Goal: Complete application form: Complete application form

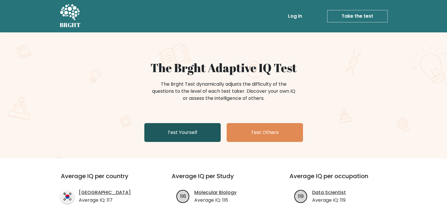
click at [171, 135] on link "Test Yourself" at bounding box center [182, 132] width 76 height 19
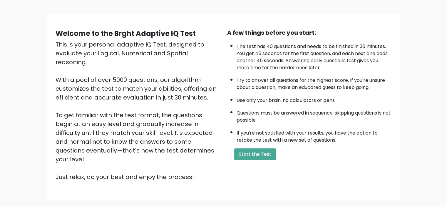
scroll to position [39, 0]
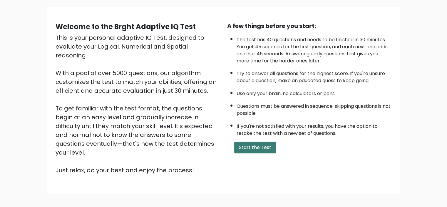
click at [251, 149] on button "Start the Test" at bounding box center [255, 147] width 42 height 12
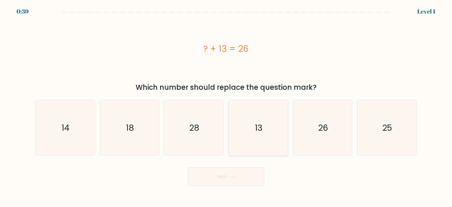
click at [265, 130] on icon "13" at bounding box center [257, 127] width 55 height 55
click at [226, 106] on input "d. 13" at bounding box center [226, 105] width 0 height 3
radio input "true"
click at [222, 174] on button "Next" at bounding box center [226, 176] width 76 height 19
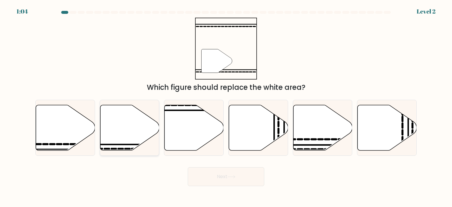
click at [114, 144] on line at bounding box center [147, 144] width 119 height 0
click at [226, 106] on input "b." at bounding box center [226, 105] width 0 height 3
radio input "true"
click at [216, 176] on button "Next" at bounding box center [226, 176] width 76 height 19
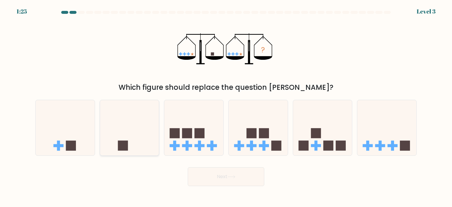
click at [122, 138] on icon at bounding box center [129, 127] width 59 height 49
click at [226, 106] on input "b." at bounding box center [226, 105] width 0 height 3
radio input "true"
click at [229, 176] on icon at bounding box center [231, 176] width 8 height 3
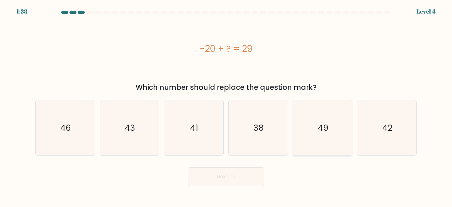
click at [321, 130] on text "49" at bounding box center [323, 128] width 11 height 12
click at [226, 106] on input "e. 49" at bounding box center [226, 105] width 0 height 3
radio input "true"
click at [228, 177] on button "Next" at bounding box center [226, 176] width 76 height 19
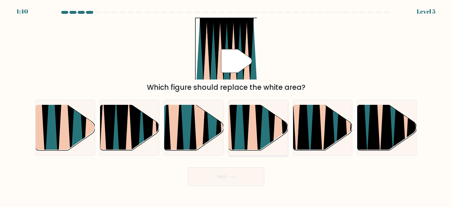
click at [272, 132] on icon at bounding box center [271, 104] width 13 height 118
click at [226, 106] on input "d." at bounding box center [226, 105] width 0 height 3
radio input "true"
click at [234, 175] on button "Next" at bounding box center [226, 176] width 76 height 19
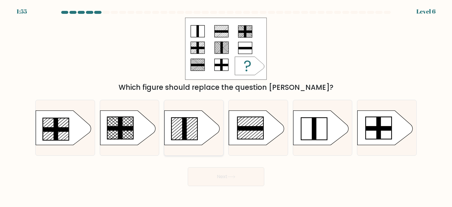
click at [188, 121] on icon at bounding box center [191, 127] width 55 height 34
click at [226, 106] on input "c." at bounding box center [226, 105] width 0 height 3
radio input "true"
click at [215, 176] on button "Next" at bounding box center [226, 176] width 76 height 19
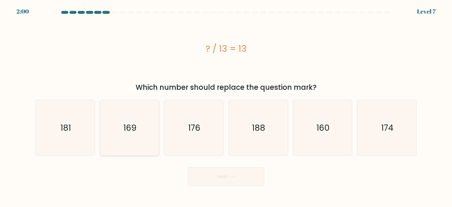
click at [115, 124] on icon "169" at bounding box center [129, 127] width 55 height 55
click at [226, 106] on input "b. 169" at bounding box center [226, 105] width 0 height 3
radio input "true"
drag, startPoint x: 215, startPoint y: 177, endPoint x: 208, endPoint y: 178, distance: 6.8
click at [215, 176] on button "Next" at bounding box center [226, 176] width 76 height 19
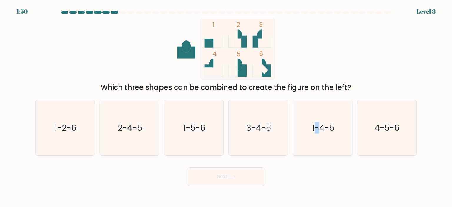
drag, startPoint x: 317, startPoint y: 115, endPoint x: 311, endPoint y: 118, distance: 7.0
click at [317, 115] on icon "1-4-5" at bounding box center [322, 127] width 55 height 55
click at [318, 128] on text "1-4-5" at bounding box center [323, 128] width 22 height 12
click at [226, 106] on input "e. 1-4-5" at bounding box center [226, 105] width 0 height 3
radio input "true"
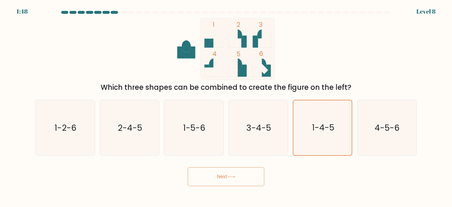
click at [230, 178] on button "Next" at bounding box center [226, 176] width 76 height 19
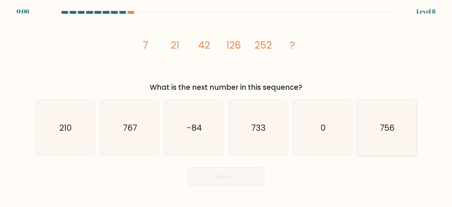
click at [388, 128] on text "756" at bounding box center [387, 128] width 15 height 12
click at [226, 106] on input "f. 756" at bounding box center [226, 105] width 0 height 3
radio input "true"
click at [224, 172] on button "Next" at bounding box center [226, 176] width 76 height 19
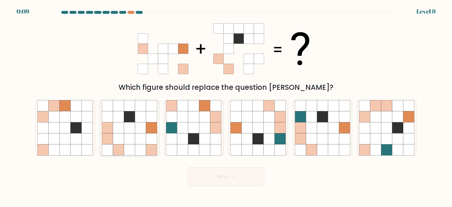
click at [121, 132] on icon at bounding box center [118, 127] width 11 height 11
click at [226, 106] on input "b." at bounding box center [226, 105] width 0 height 3
radio input "true"
click at [209, 175] on button "Next" at bounding box center [226, 176] width 76 height 19
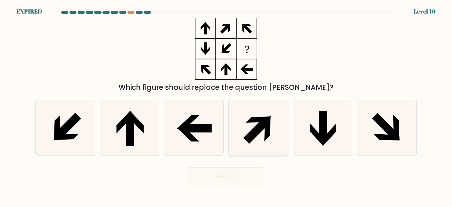
click at [247, 136] on icon at bounding box center [256, 130] width 26 height 26
click at [226, 106] on input "d." at bounding box center [226, 105] width 0 height 3
radio input "true"
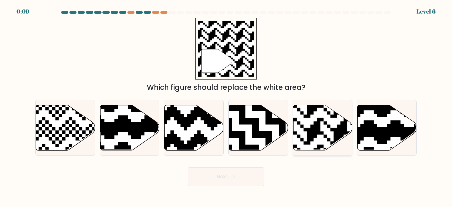
click at [316, 129] on rect at bounding box center [340, 104] width 107 height 107
click at [226, 106] on input "e." at bounding box center [226, 105] width 0 height 3
radio input "true"
click at [236, 174] on button "Next" at bounding box center [226, 176] width 76 height 19
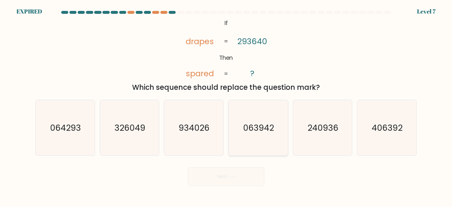
click at [254, 129] on text "063942" at bounding box center [258, 128] width 31 height 12
click at [226, 106] on input "d. 063942" at bounding box center [226, 105] width 0 height 3
radio input "true"
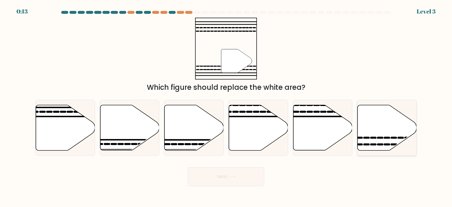
click at [375, 137] on icon at bounding box center [373, 137] width 4 height 0
click at [226, 106] on input "f." at bounding box center [226, 105] width 0 height 3
radio input "true"
click at [238, 177] on button "Next" at bounding box center [226, 176] width 76 height 19
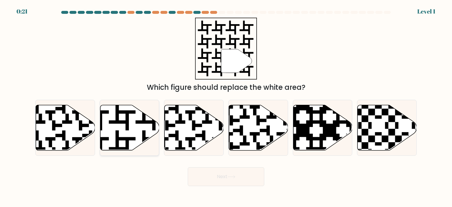
click at [114, 121] on icon at bounding box center [108, 103] width 107 height 107
click at [226, 106] on input "b." at bounding box center [226, 105] width 0 height 3
radio input "true"
click at [250, 171] on button "Next" at bounding box center [226, 176] width 76 height 19
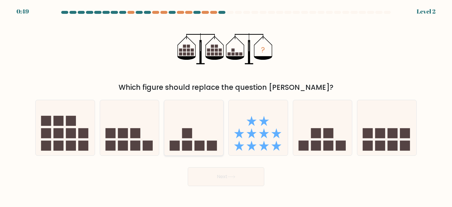
click at [181, 137] on icon at bounding box center [193, 127] width 59 height 49
click at [226, 106] on input "c." at bounding box center [226, 105] width 0 height 3
radio input "true"
click at [223, 178] on button "Next" at bounding box center [226, 176] width 76 height 19
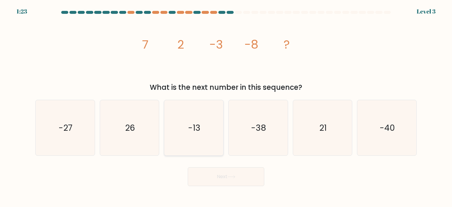
click at [189, 129] on text "-13" at bounding box center [194, 128] width 12 height 12
click at [226, 106] on input "c. -13" at bounding box center [226, 105] width 0 height 3
radio input "true"
click at [218, 177] on button "Next" at bounding box center [226, 176] width 76 height 19
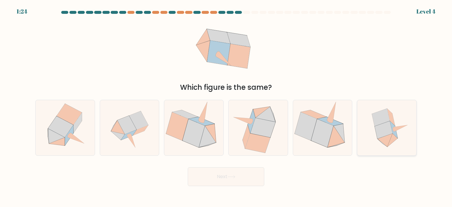
click at [385, 124] on icon at bounding box center [383, 130] width 18 height 18
click at [226, 106] on input "f." at bounding box center [226, 105] width 0 height 3
radio input "true"
click at [238, 174] on button "Next" at bounding box center [226, 176] width 76 height 19
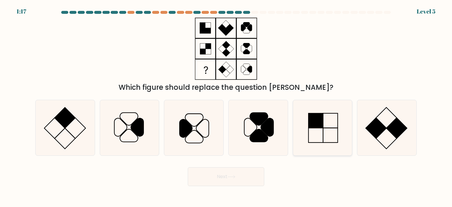
click at [323, 131] on rect at bounding box center [330, 135] width 15 height 15
click at [226, 106] on input "e." at bounding box center [226, 105] width 0 height 3
radio input "true"
click at [229, 173] on button "Next" at bounding box center [226, 176] width 76 height 19
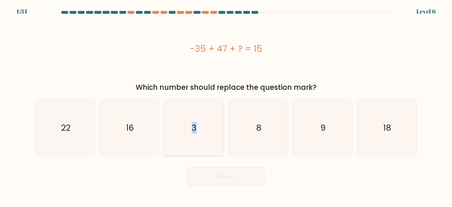
click at [195, 131] on icon "3" at bounding box center [193, 127] width 55 height 55
click at [200, 132] on icon "3" at bounding box center [193, 127] width 55 height 55
click at [226, 106] on input "c. 3" at bounding box center [226, 105] width 0 height 3
radio input "true"
click at [226, 181] on button "Next" at bounding box center [226, 176] width 76 height 19
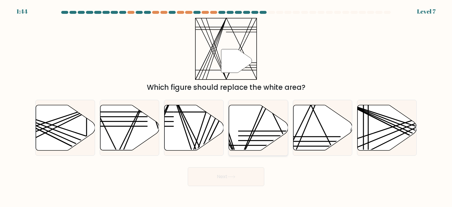
click at [248, 136] on icon at bounding box center [258, 127] width 59 height 45
click at [226, 106] on input "d." at bounding box center [226, 105] width 0 height 3
radio input "true"
click at [231, 176] on icon at bounding box center [231, 176] width 8 height 3
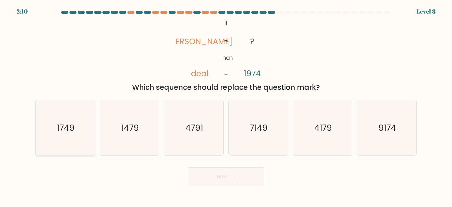
click at [56, 133] on icon "1749" at bounding box center [64, 127] width 55 height 55
click at [226, 106] on input "a. 1749" at bounding box center [226, 105] width 0 height 3
radio input "true"
click at [214, 178] on button "Next" at bounding box center [226, 176] width 76 height 19
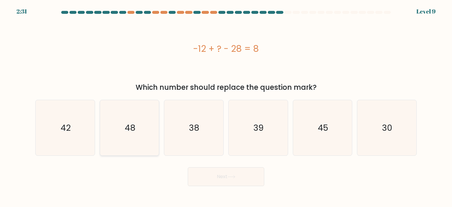
click at [129, 128] on text "48" at bounding box center [130, 128] width 11 height 12
click at [226, 106] on input "b. 48" at bounding box center [226, 105] width 0 height 3
radio input "true"
click at [227, 176] on button "Next" at bounding box center [226, 176] width 76 height 19
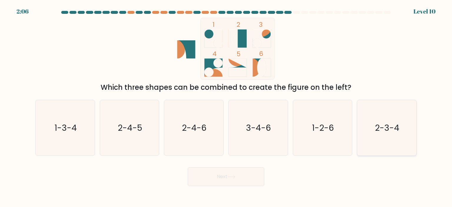
click at [369, 130] on icon "2-3-4" at bounding box center [386, 127] width 55 height 55
click at [226, 106] on input "f. 2-3-4" at bounding box center [226, 105] width 0 height 3
radio input "true"
click at [231, 177] on icon at bounding box center [231, 176] width 8 height 3
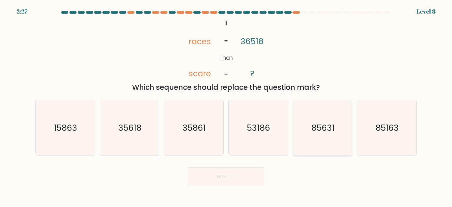
click at [315, 129] on text "85631" at bounding box center [322, 128] width 23 height 12
click at [226, 106] on input "e. 85631" at bounding box center [226, 105] width 0 height 3
radio input "true"
click at [246, 175] on button "Next" at bounding box center [226, 176] width 76 height 19
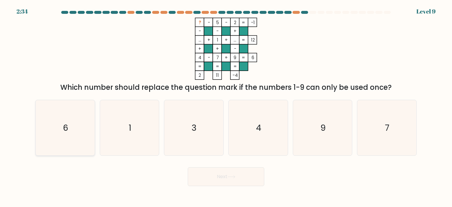
click at [52, 126] on icon "6" at bounding box center [64, 127] width 55 height 55
click at [226, 106] on input "a. 6" at bounding box center [226, 105] width 0 height 3
radio input "true"
click at [218, 177] on button "Next" at bounding box center [226, 176] width 76 height 19
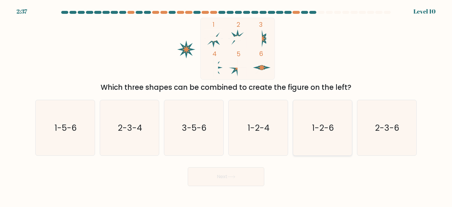
click at [314, 128] on text "1-2-6" at bounding box center [323, 128] width 22 height 12
click at [226, 106] on input "e. 1-2-6" at bounding box center [226, 105] width 0 height 3
radio input "true"
click at [234, 178] on icon at bounding box center [231, 176] width 8 height 3
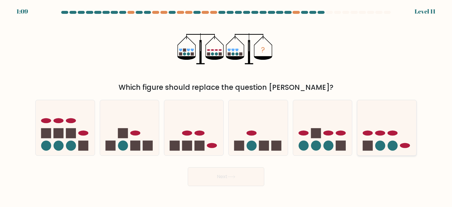
drag, startPoint x: 389, startPoint y: 134, endPoint x: 384, endPoint y: 134, distance: 5.0
click at [388, 134] on ellipse at bounding box center [392, 132] width 10 height 5
click at [226, 106] on input "f." at bounding box center [226, 105] width 0 height 3
radio input "true"
click at [229, 179] on button "Next" at bounding box center [226, 176] width 76 height 19
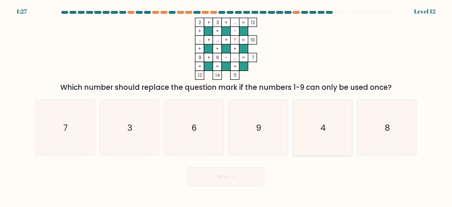
click at [321, 134] on icon "4" at bounding box center [322, 127] width 55 height 55
click at [226, 106] on input "e. 4" at bounding box center [226, 105] width 0 height 3
radio input "true"
click at [230, 179] on button "Next" at bounding box center [226, 176] width 76 height 19
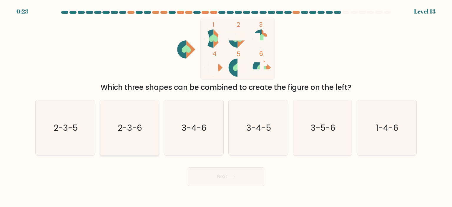
click at [116, 124] on icon "2-3-6" at bounding box center [129, 127] width 55 height 55
click at [226, 106] on input "b. 2-3-6" at bounding box center [226, 105] width 0 height 3
radio input "true"
click at [217, 178] on button "Next" at bounding box center [226, 176] width 76 height 19
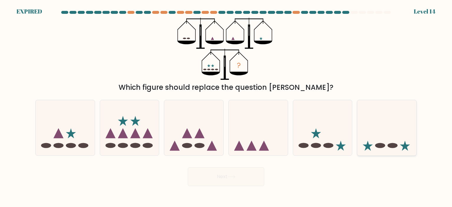
click at [377, 134] on icon at bounding box center [386, 127] width 59 height 49
click at [226, 106] on input "f." at bounding box center [226, 105] width 0 height 3
radio input "true"
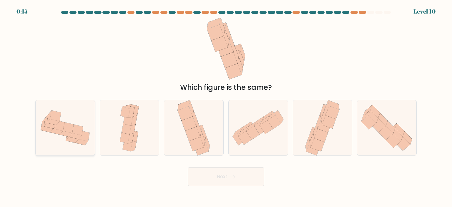
click at [66, 126] on icon at bounding box center [65, 127] width 59 height 44
click at [226, 106] on input "a." at bounding box center [226, 105] width 0 height 3
radio input "true"
click at [198, 179] on button "Next" at bounding box center [226, 176] width 76 height 19
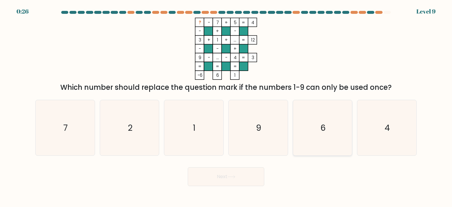
click at [312, 118] on icon "6" at bounding box center [322, 127] width 55 height 55
click at [226, 106] on input "e. 6" at bounding box center [226, 105] width 0 height 3
radio input "true"
click at [225, 182] on button "Next" at bounding box center [226, 176] width 76 height 19
click at [225, 179] on button "Next" at bounding box center [226, 176] width 76 height 19
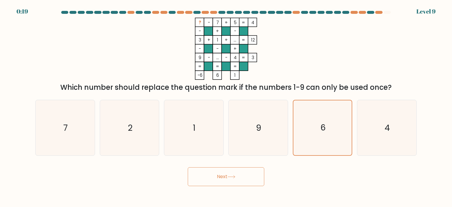
click at [223, 175] on button "Next" at bounding box center [226, 176] width 76 height 19
click at [204, 176] on button "Next" at bounding box center [226, 176] width 76 height 19
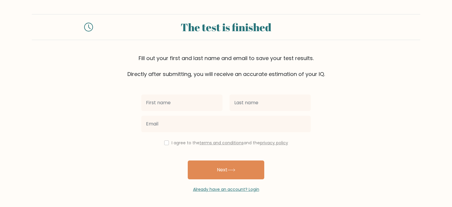
click at [154, 101] on input "text" at bounding box center [181, 102] width 81 height 16
type input "victoria"
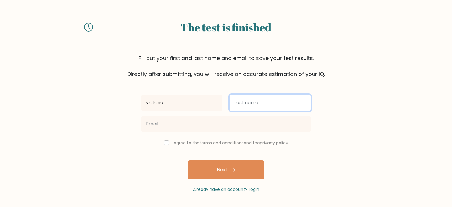
click at [247, 105] on input "text" at bounding box center [269, 102] width 81 height 16
type input "[PERSON_NAME]"
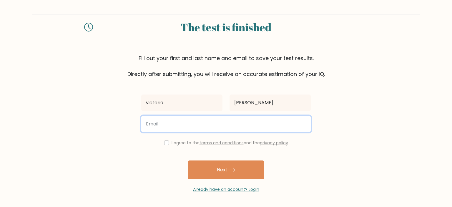
click at [159, 125] on input "email" at bounding box center [225, 124] width 169 height 16
type input "[EMAIL_ADDRESS][DOMAIN_NAME]"
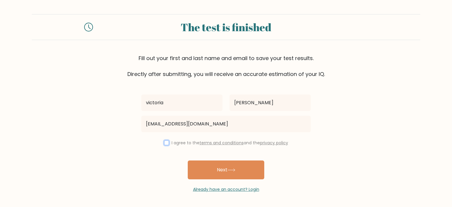
click at [164, 142] on input "checkbox" at bounding box center [166, 142] width 5 height 5
checkbox input "true"
click at [223, 169] on button "Next" at bounding box center [226, 169] width 76 height 19
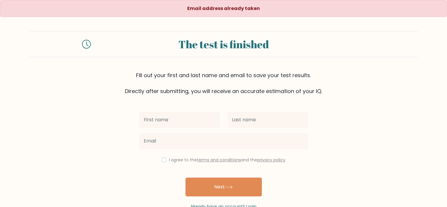
click at [144, 119] on input "text" at bounding box center [179, 119] width 81 height 16
type input "victoria"
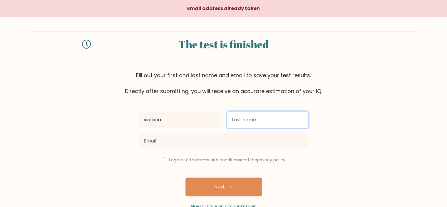
click at [244, 119] on input "text" at bounding box center [267, 119] width 81 height 16
type input "[PERSON_NAME]"
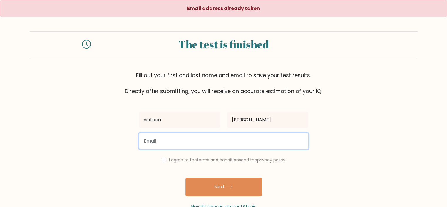
click at [159, 136] on input "email" at bounding box center [223, 141] width 169 height 16
type input "[EMAIL_ADDRESS][DOMAIN_NAME]"
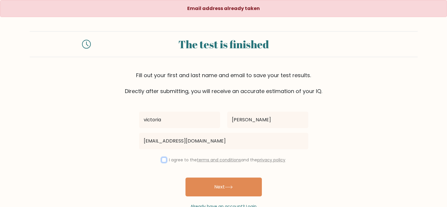
click at [162, 159] on input "checkbox" at bounding box center [164, 159] width 5 height 5
checkbox input "true"
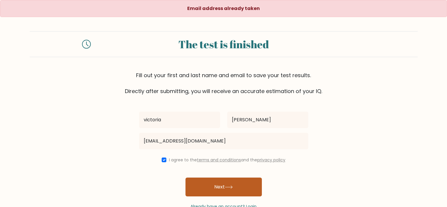
click at [229, 183] on button "Next" at bounding box center [224, 186] width 76 height 19
